Goal: Information Seeking & Learning: Learn about a topic

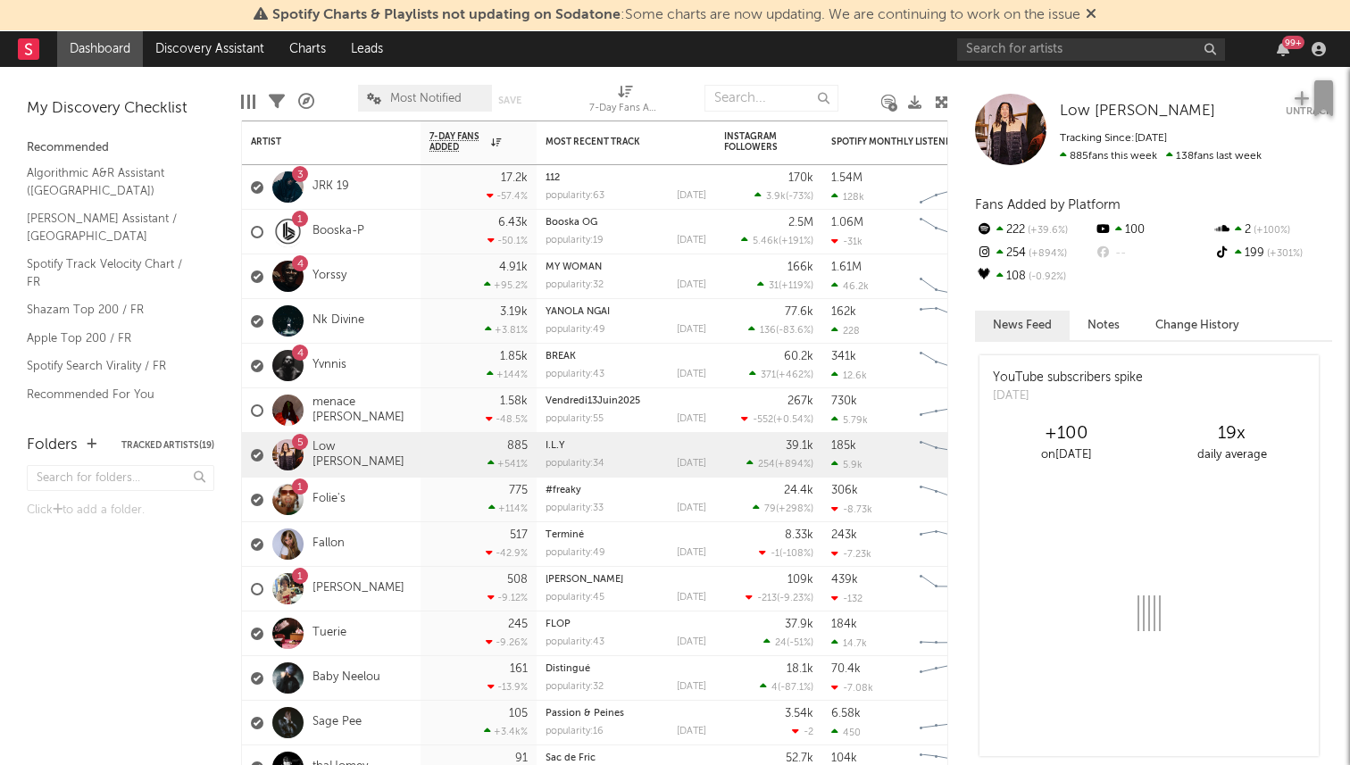
click at [1288, 46] on div "99 +" at bounding box center [1293, 42] width 22 height 13
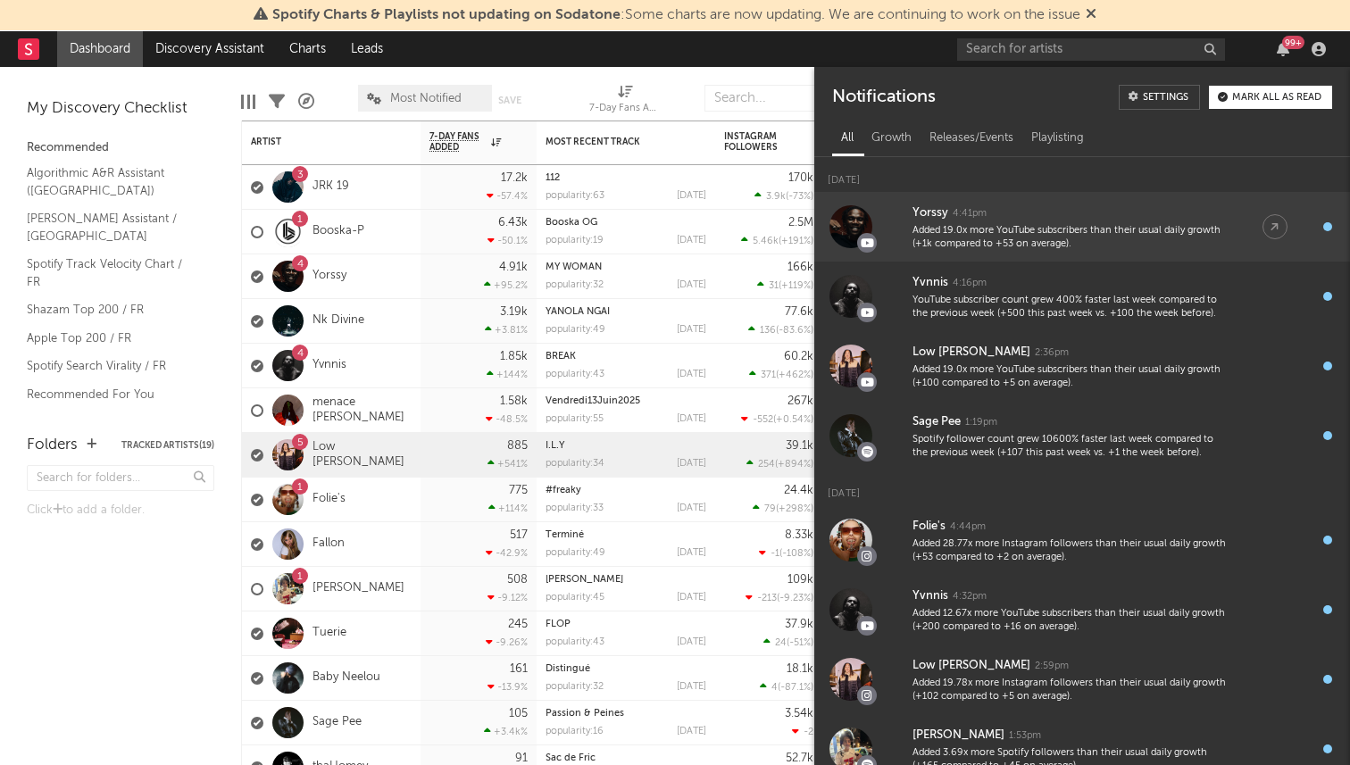
click at [916, 214] on div "Yorssy" at bounding box center [930, 213] width 36 height 21
